Goal: Task Accomplishment & Management: Manage account settings

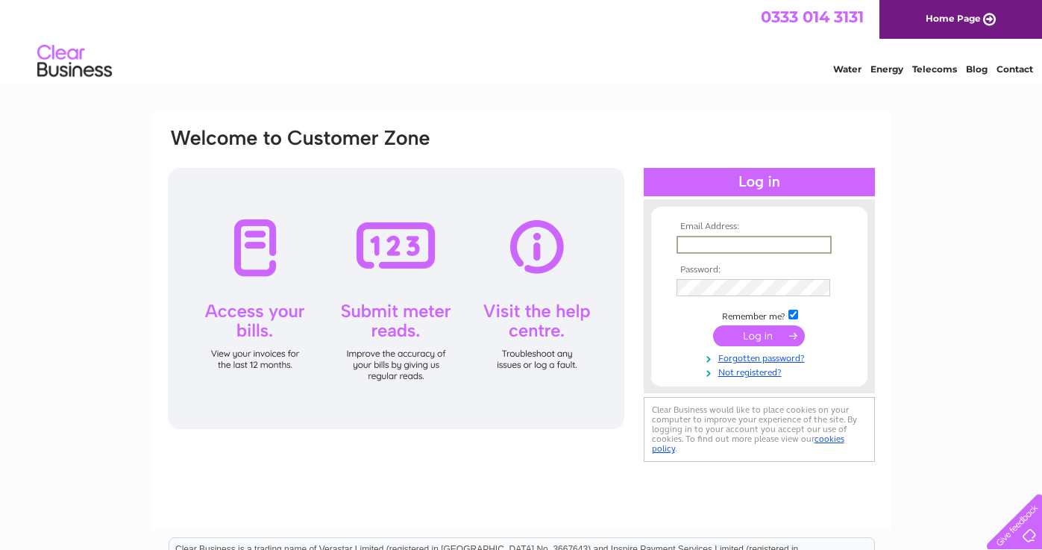
type input "ali_quaba@hotmail.com"
click at [759, 334] on input "submit" at bounding box center [759, 335] width 92 height 21
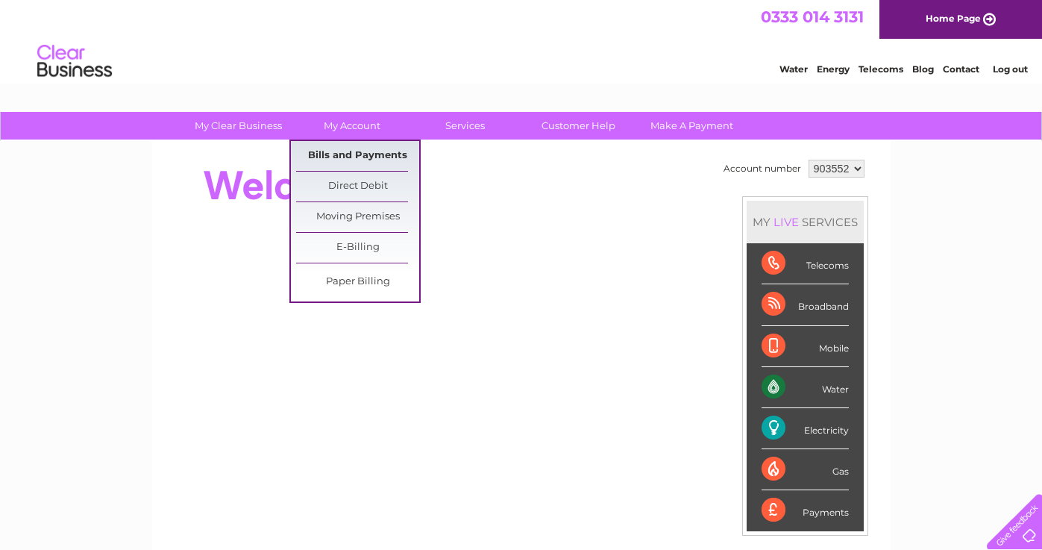
click at [357, 157] on link "Bills and Payments" at bounding box center [357, 156] width 123 height 30
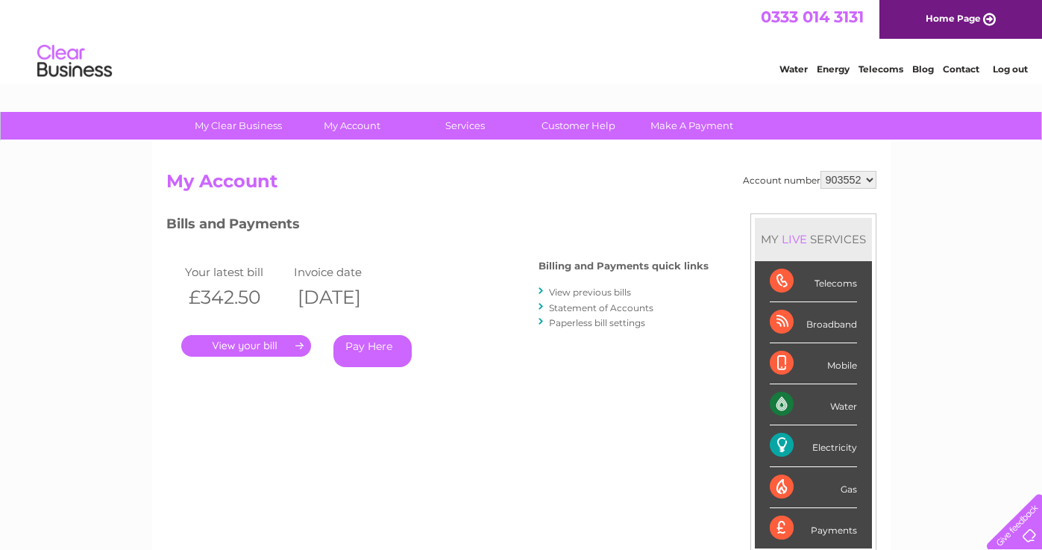
click at [287, 345] on link "." at bounding box center [246, 346] width 130 height 22
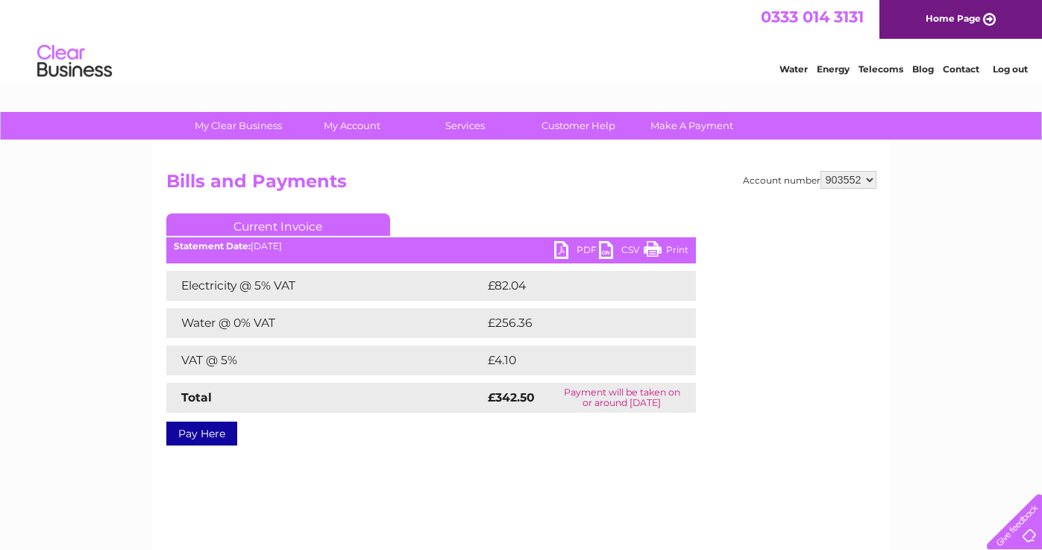
click at [563, 253] on link "PDF" at bounding box center [576, 252] width 45 height 22
